Goal: Task Accomplishment & Management: Use online tool/utility

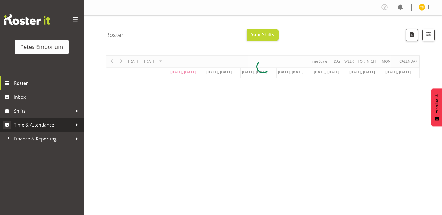
click at [33, 124] on span "Time & Attendance" at bounding box center [43, 125] width 59 height 8
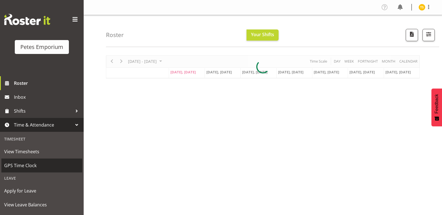
click at [30, 163] on span "GPS Time Clock" at bounding box center [41, 166] width 75 height 8
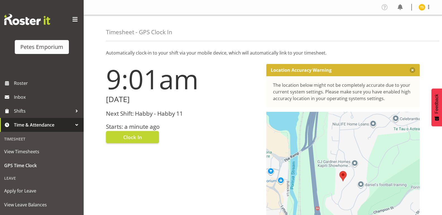
click at [132, 117] on h3 "Next Shift: Habby - Habby 11" at bounding box center [183, 114] width 154 height 6
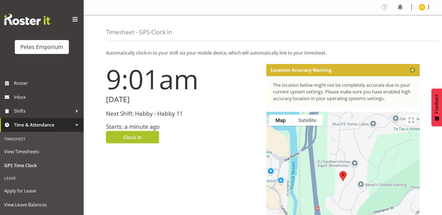
click at [125, 138] on span "Clock In" at bounding box center [132, 137] width 19 height 7
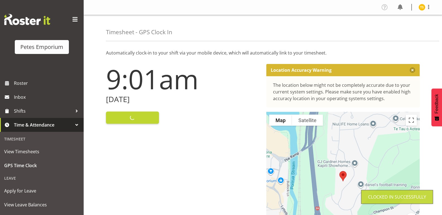
click at [421, 5] on img at bounding box center [421, 7] width 7 height 7
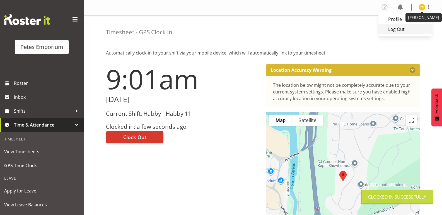
click at [397, 30] on link "Log Out" at bounding box center [404, 29] width 53 height 10
